Goal: Navigation & Orientation: Find specific page/section

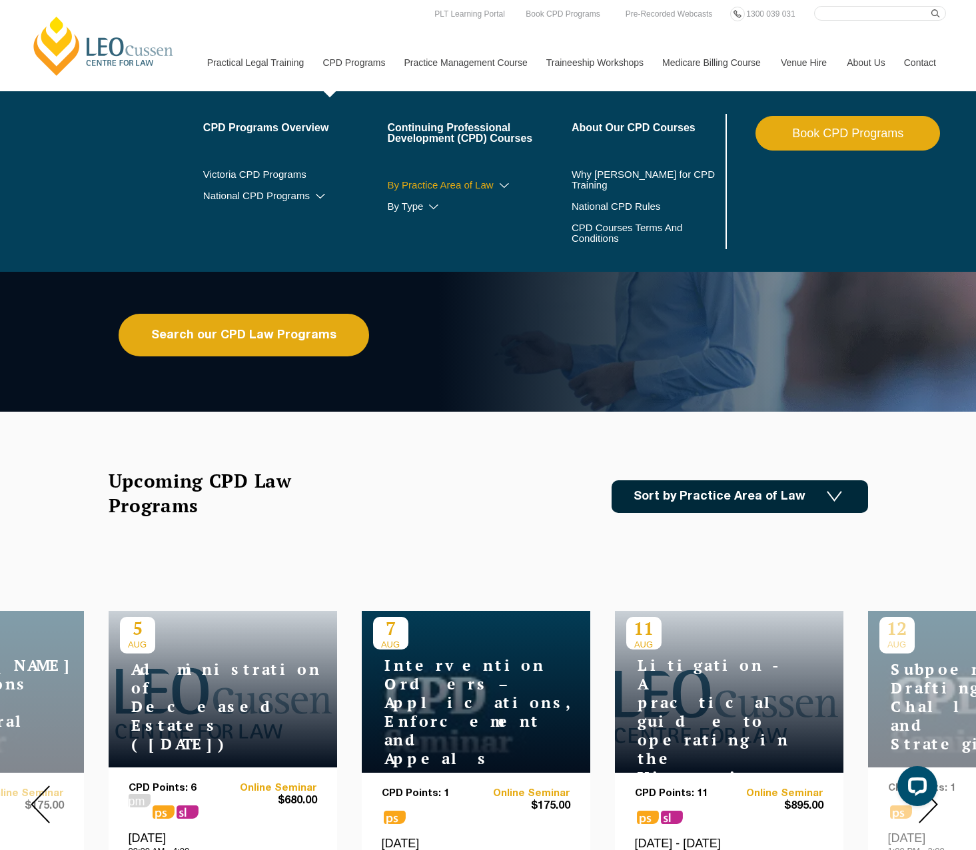
click at [497, 185] on icon at bounding box center [503, 185] width 13 height 9
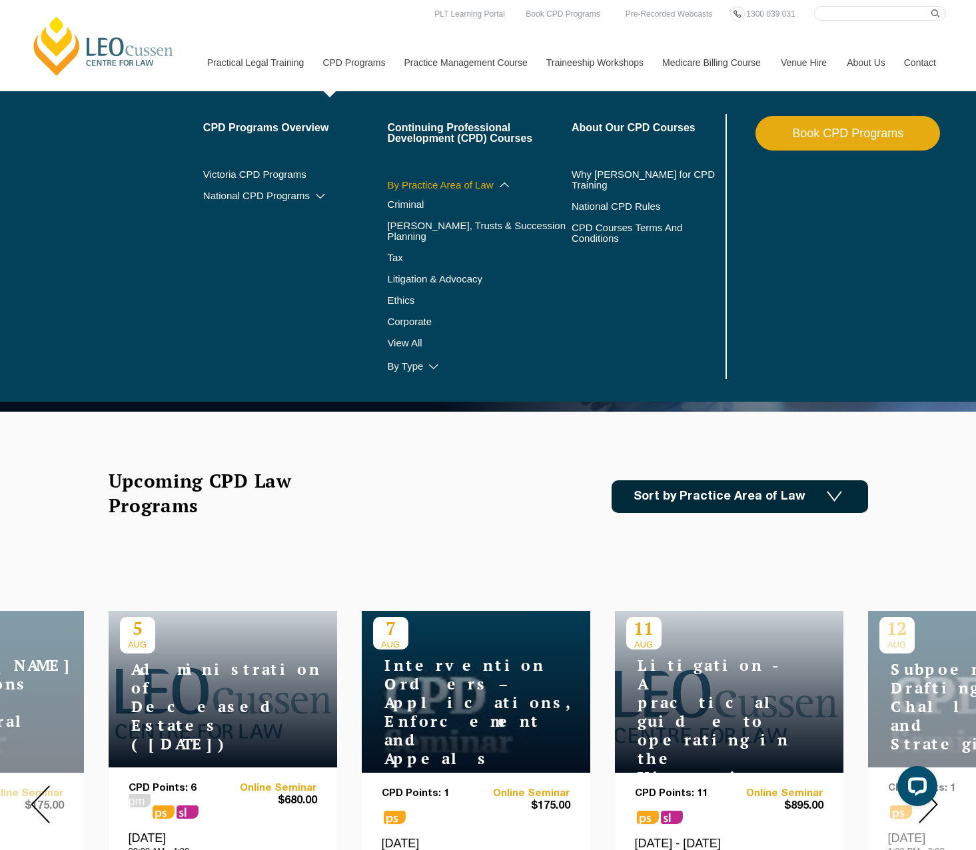
click at [430, 184] on link "By Practice Area of Law" at bounding box center [479, 185] width 184 height 11
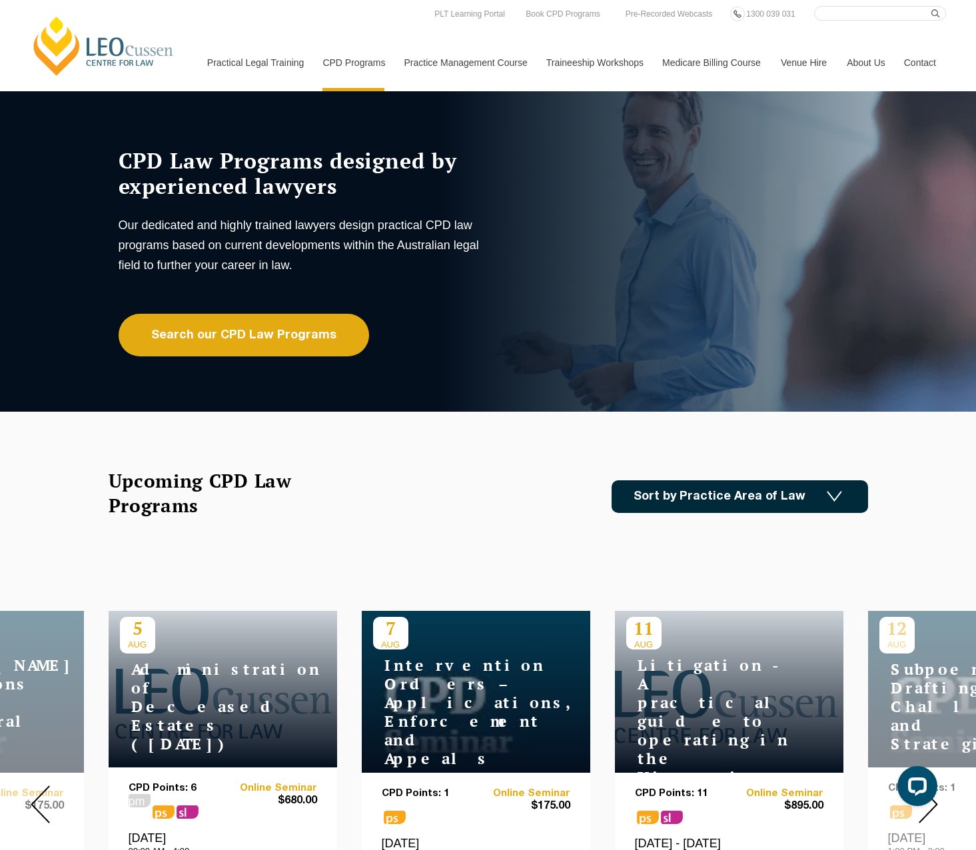
click at [113, 47] on link "[PERSON_NAME] Centre for Law" at bounding box center [103, 46] width 147 height 63
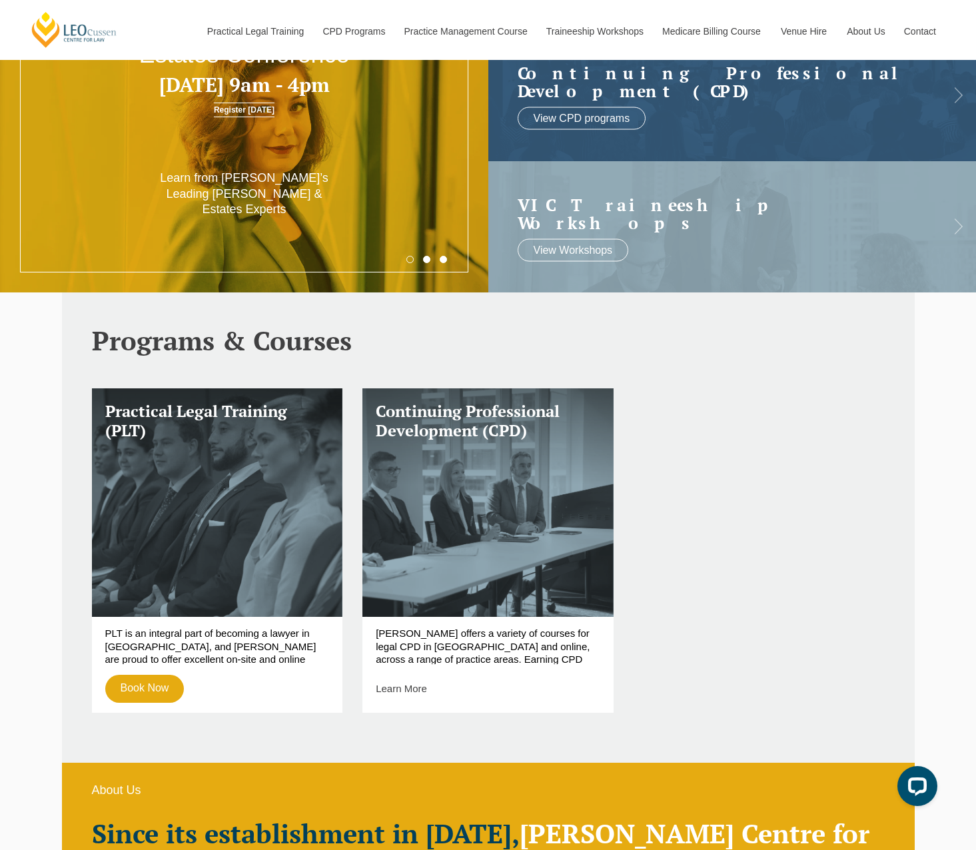
scroll to position [333, 0]
